Goal: Task Accomplishment & Management: Complete application form

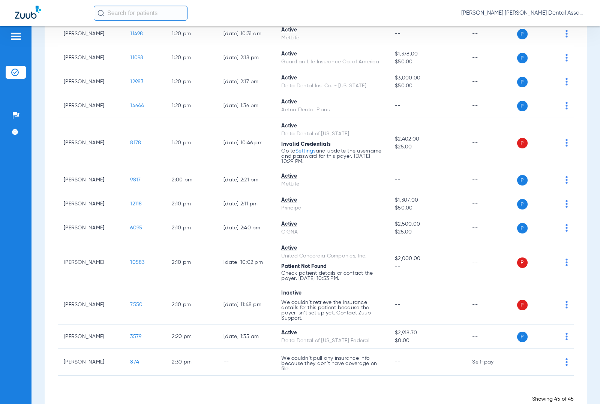
scroll to position [1017, 0]
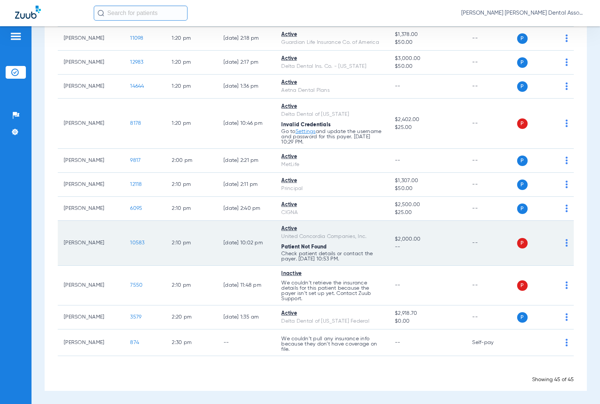
click at [134, 243] on span "10583" at bounding box center [137, 242] width 14 height 5
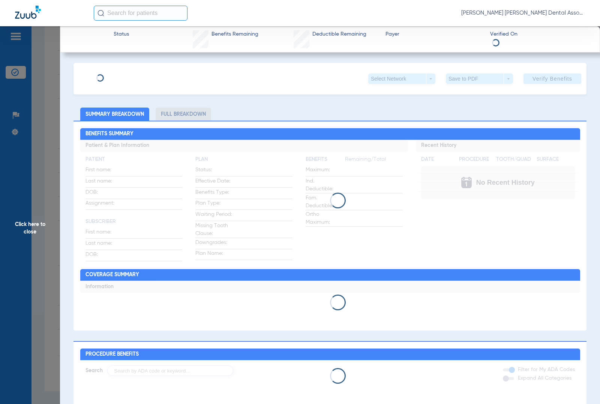
type input "[PERSON_NAME]"
type input "[DATE]"
type input "082722002"
type input "927342000"
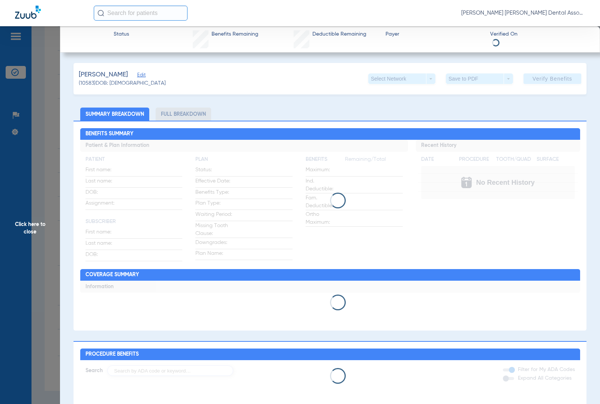
click at [132, 76] on div "Ziegler, Justin Edit (10583) DOB: 01/31/1975 Select Network arrow_drop_down Sav…" at bounding box center [330, 338] width 513 height 551
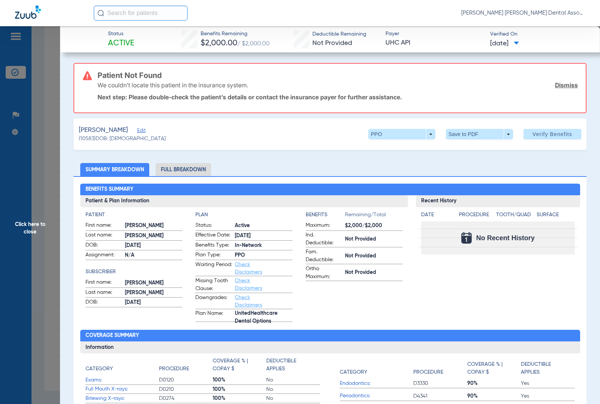
click at [137, 129] on span "Edit" at bounding box center [140, 131] width 7 height 7
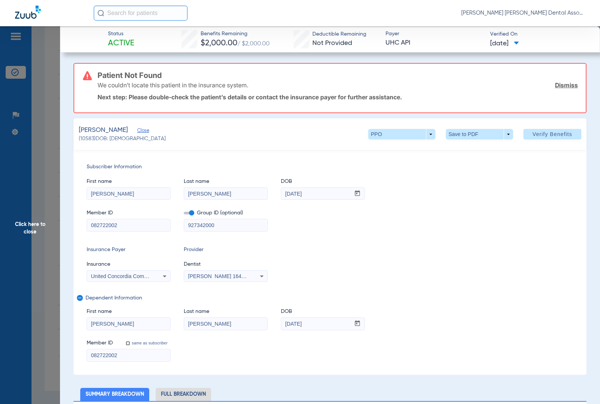
click at [128, 229] on input "082722002" at bounding box center [128, 225] width 83 height 12
click at [543, 134] on span "Verify Benefits" at bounding box center [553, 134] width 40 height 6
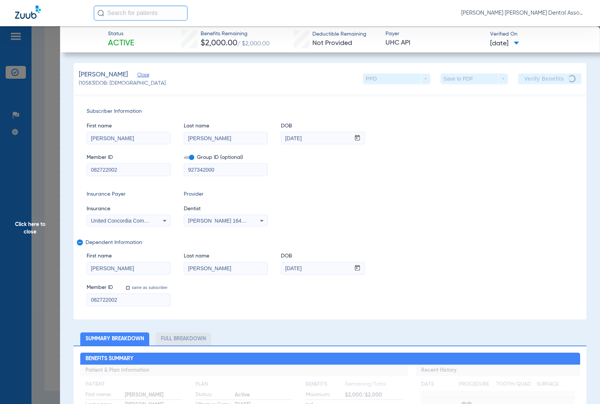
click at [101, 168] on input "082722002" at bounding box center [128, 170] width 83 height 12
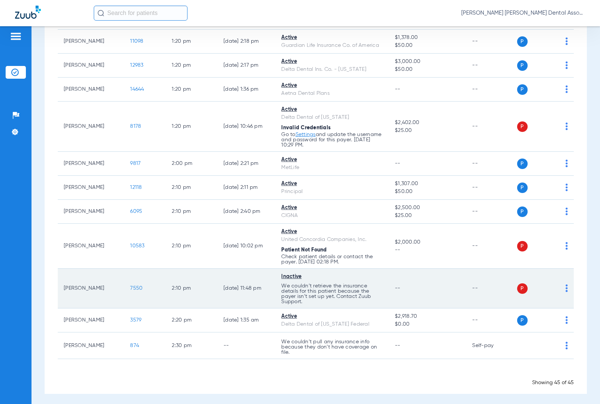
scroll to position [1017, 0]
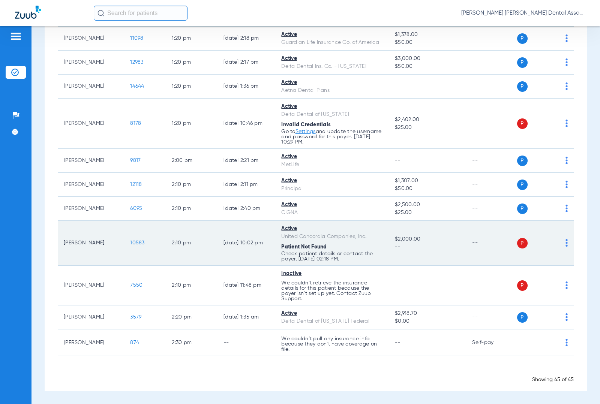
click at [130, 242] on span "10583" at bounding box center [137, 242] width 14 height 5
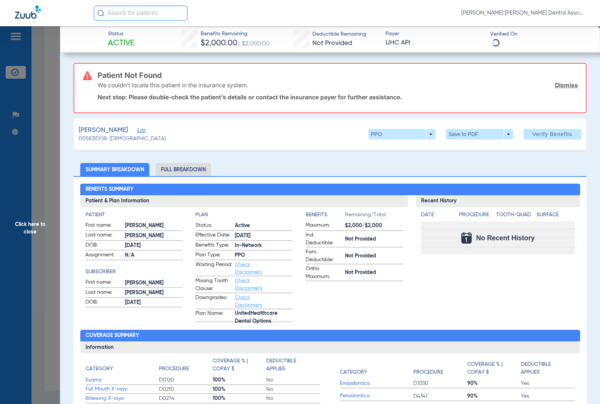
click at [131, 77] on h3 "Patient Not Found" at bounding box center [338, 76] width 481 height 8
click at [137, 129] on span "Edit" at bounding box center [140, 131] width 7 height 7
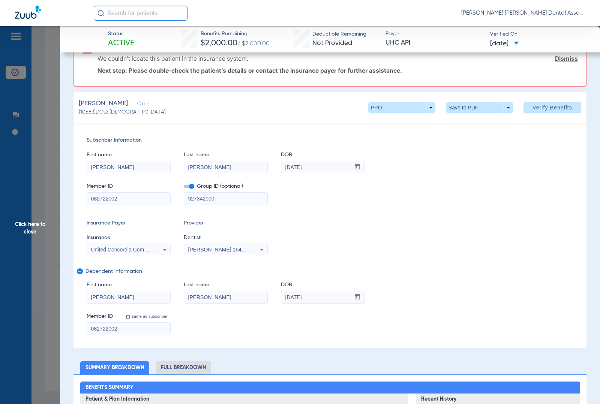
scroll to position [62, 0]
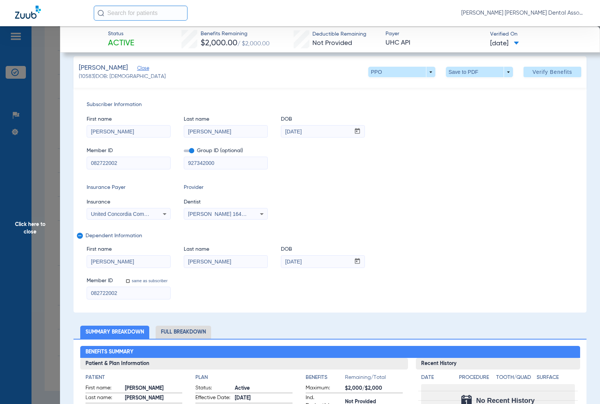
click at [132, 163] on input "082722002" at bounding box center [128, 163] width 83 height 12
paste input "140891346001"
type input "140891346001"
click at [206, 165] on input "927342000" at bounding box center [225, 163] width 83 height 12
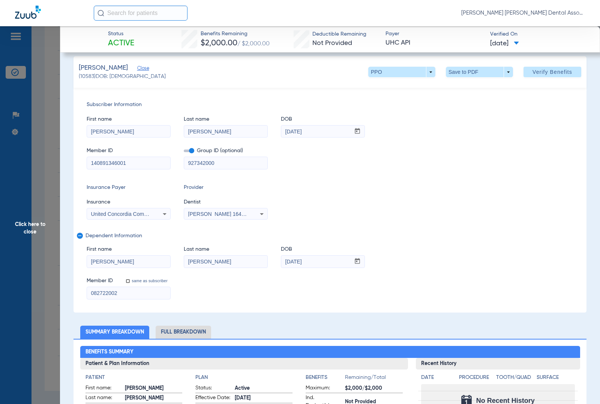
click at [206, 165] on input "927342000" at bounding box center [225, 163] width 83 height 12
click at [185, 147] on label at bounding box center [189, 151] width 11 height 8
click at [184, 152] on input "checkbox" at bounding box center [184, 152] width 0 height 0
click at [101, 289] on input "082722002" at bounding box center [128, 293] width 83 height 12
click at [98, 295] on input "082722002" at bounding box center [128, 293] width 83 height 12
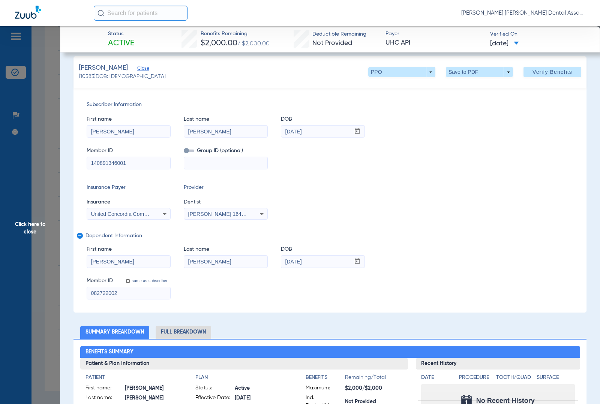
click at [98, 295] on input "082722002" at bounding box center [128, 293] width 83 height 12
paste input "140891346001"
type input "140891346001"
click at [539, 76] on span at bounding box center [553, 72] width 58 height 18
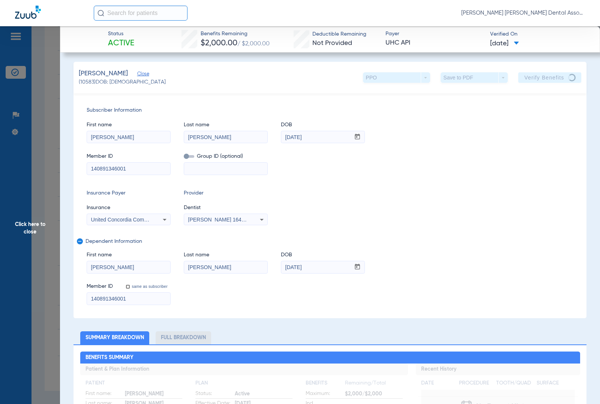
scroll to position [0, 0]
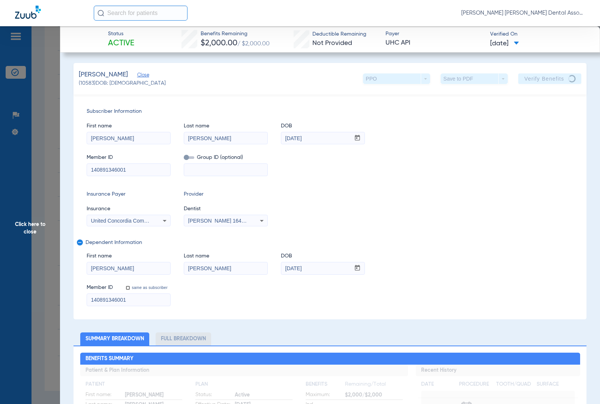
click at [198, 172] on input at bounding box center [225, 170] width 83 height 12
paste input "927342000"
type input "927342000"
click at [50, 154] on span "Click here to close" at bounding box center [30, 228] width 60 height 404
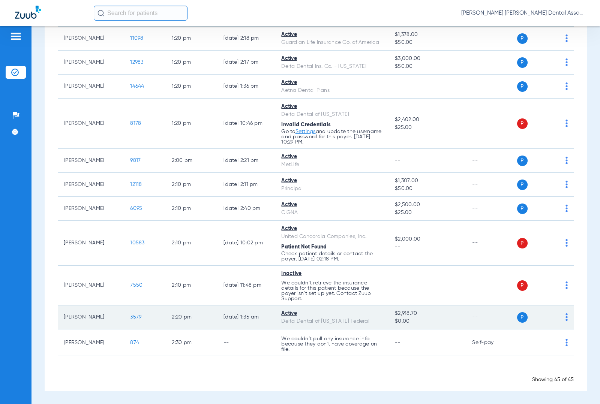
click at [566, 316] on img at bounding box center [567, 318] width 2 height 8
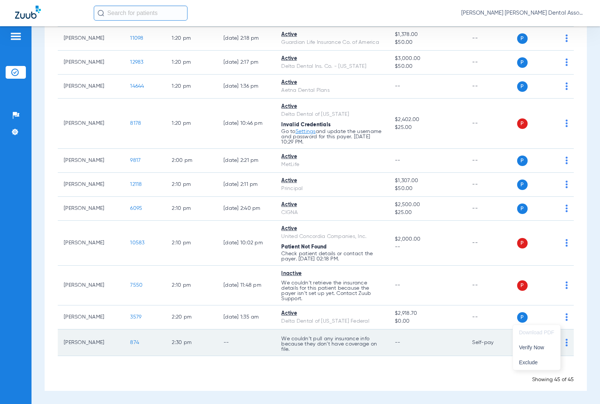
click at [538, 345] on span "Verify Now" at bounding box center [536, 347] width 35 height 5
